Goal: Task Accomplishment & Management: Complete application form

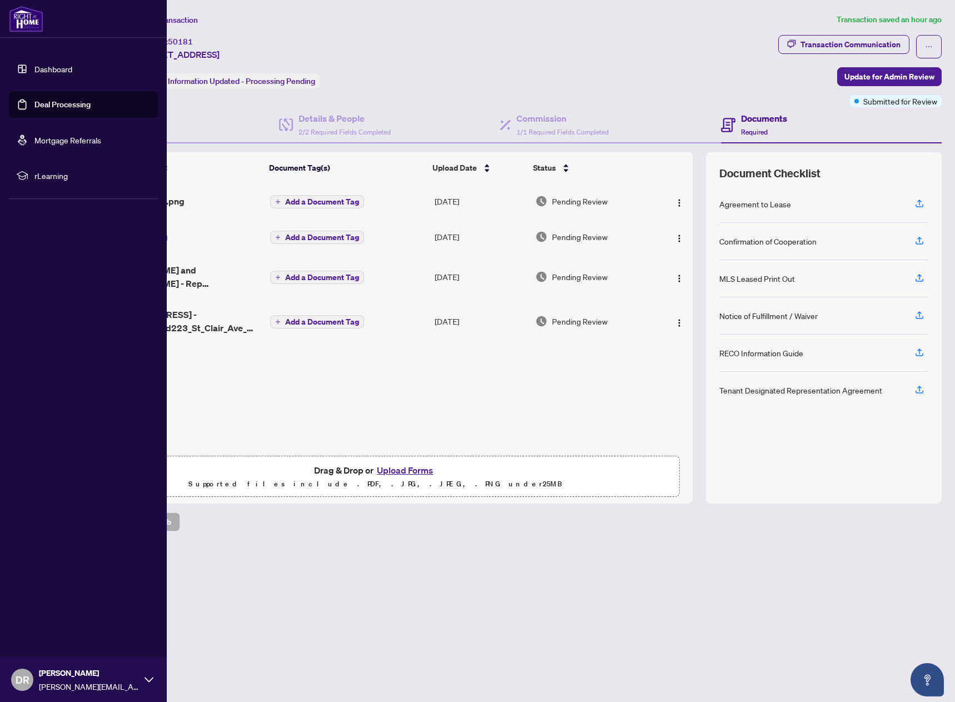
click at [61, 103] on link "Deal Processing" at bounding box center [62, 105] width 56 height 10
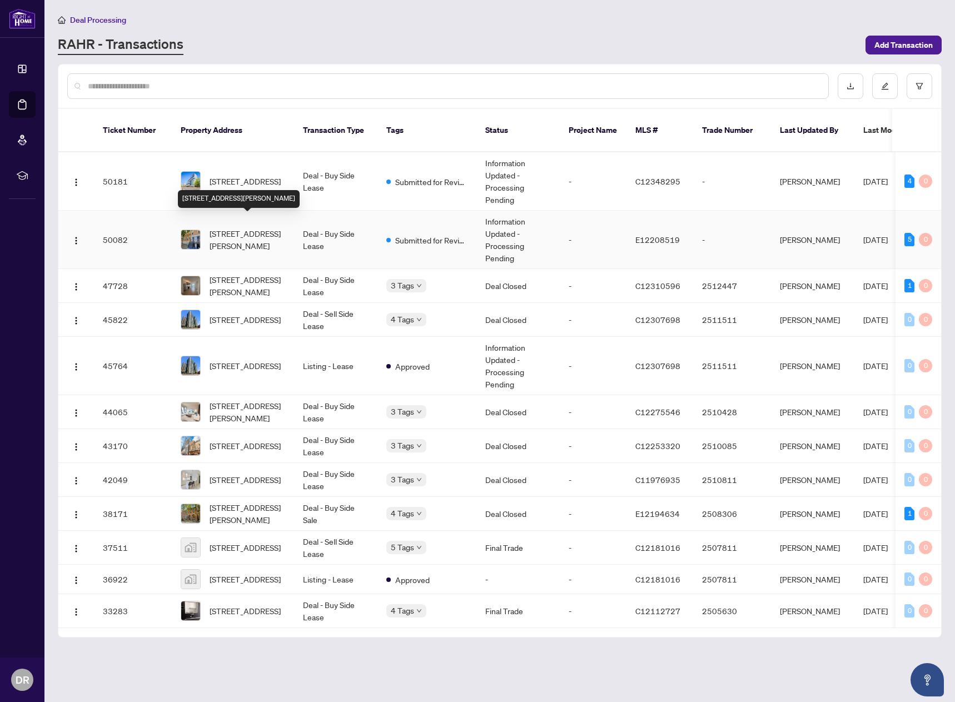
click at [235, 227] on span "[STREET_ADDRESS][PERSON_NAME]" at bounding box center [248, 239] width 76 height 24
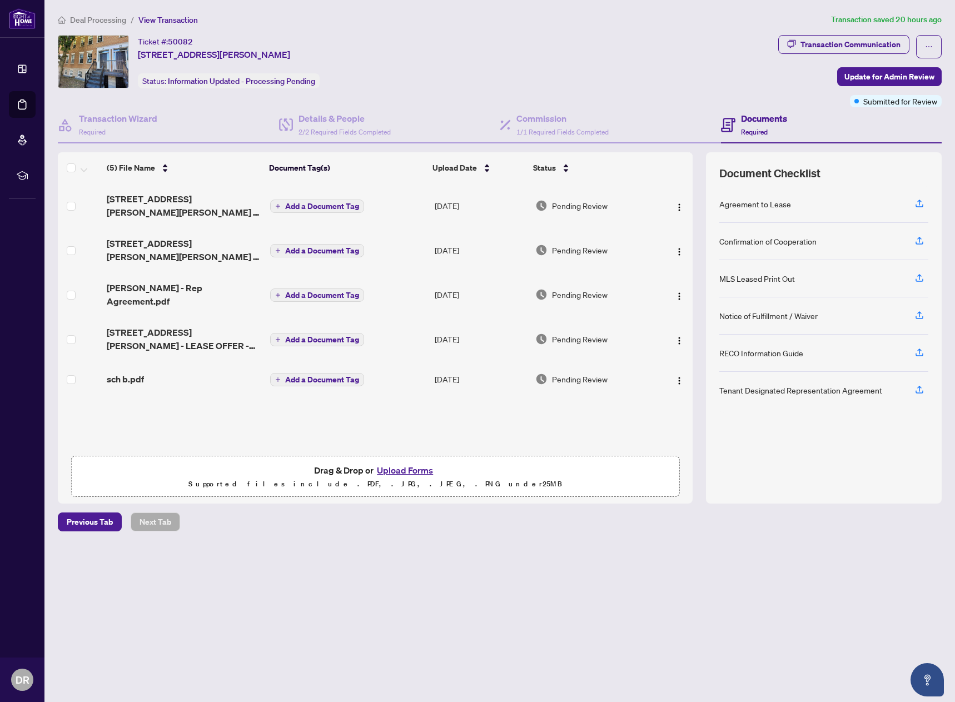
click at [402, 468] on button "Upload Forms" at bounding box center [405, 470] width 63 height 14
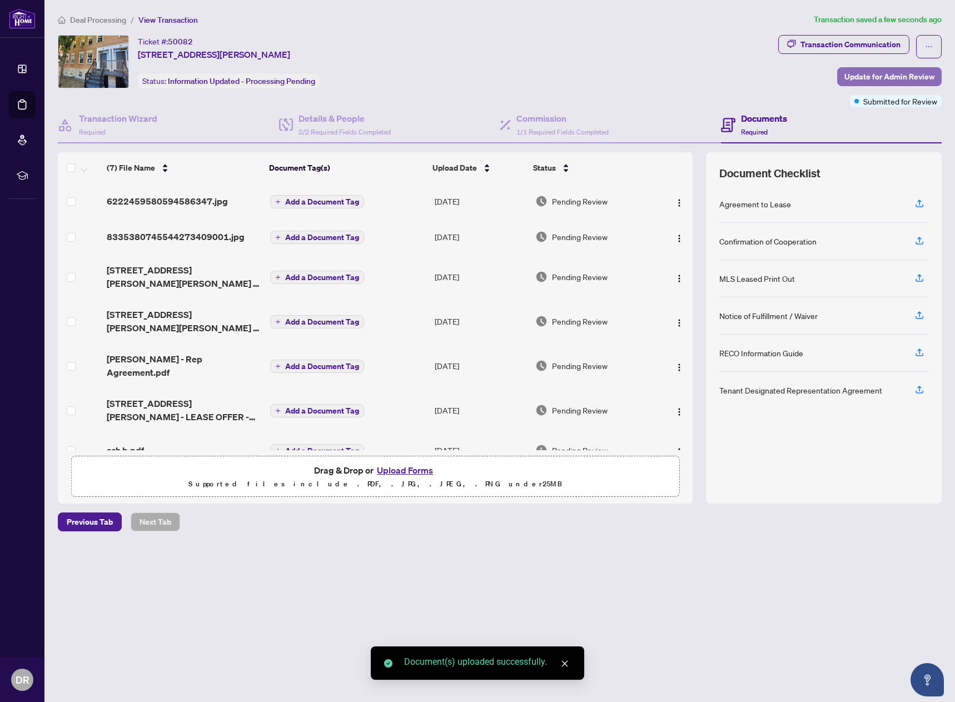
click at [890, 78] on span "Update for Admin Review" at bounding box center [890, 77] width 90 height 18
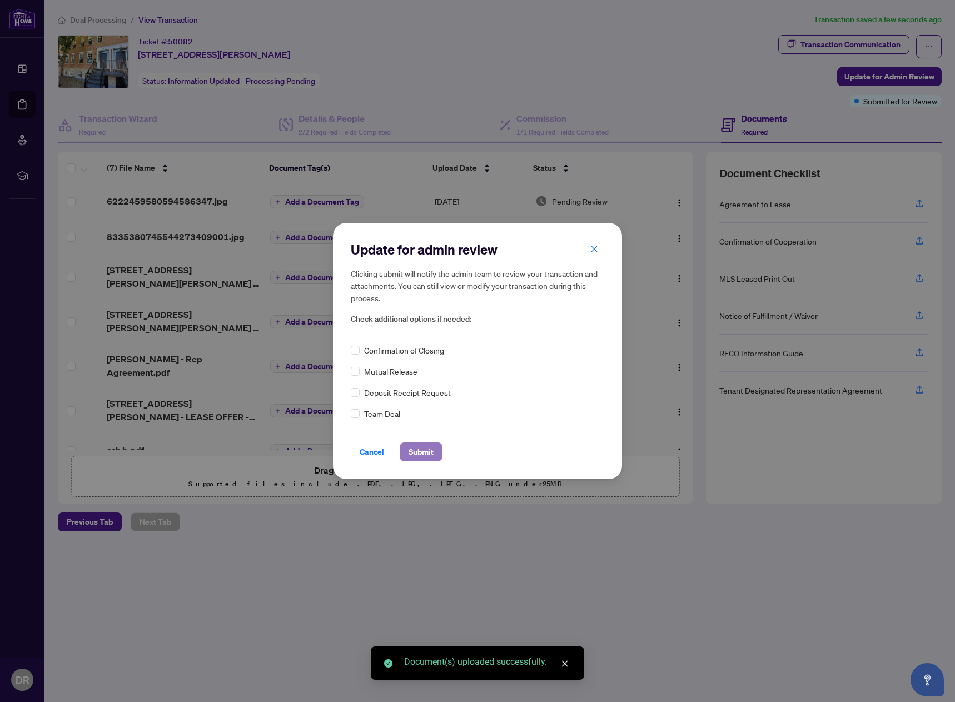
click at [417, 451] on span "Submit" at bounding box center [421, 452] width 25 height 18
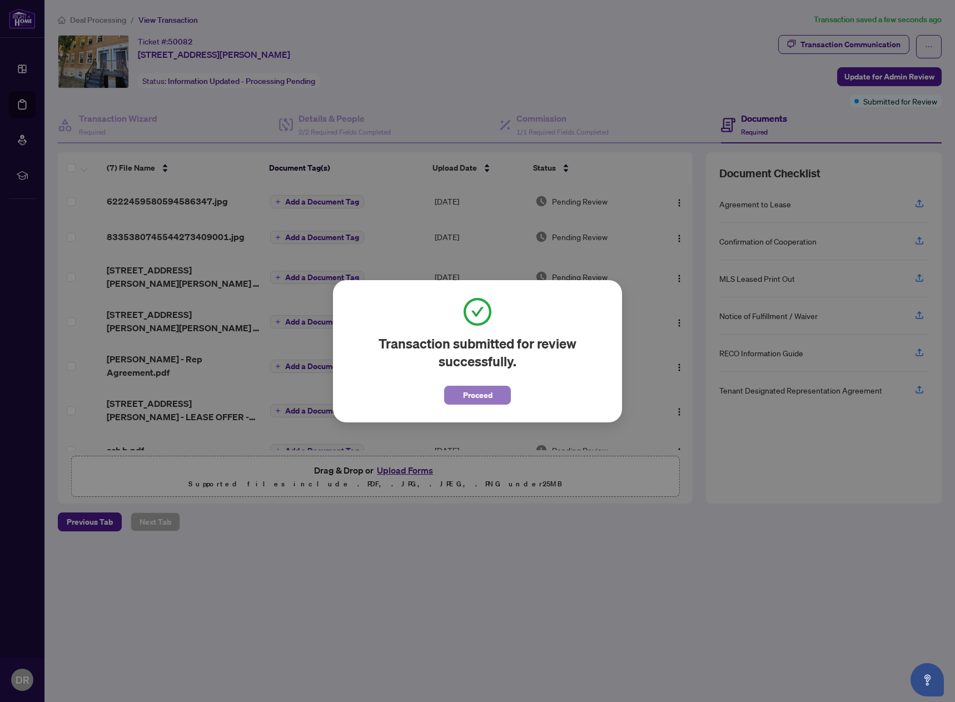
click at [497, 392] on button "Proceed" at bounding box center [477, 395] width 67 height 19
